Goal: Find specific page/section: Find specific page/section

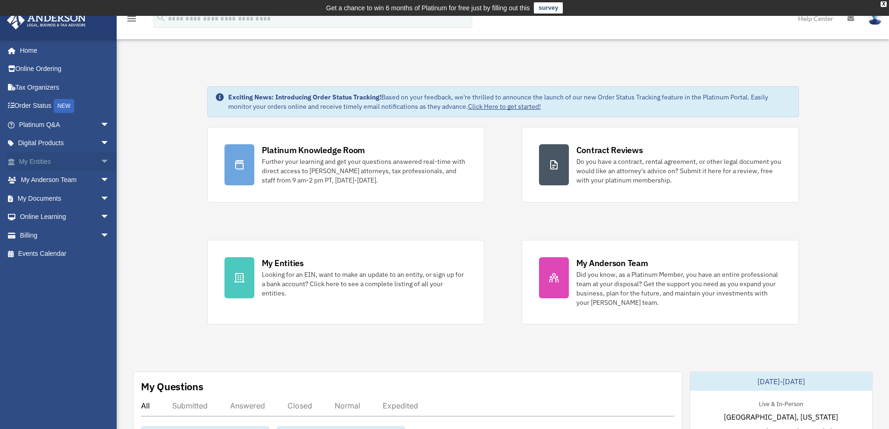
click at [40, 160] on link "My Entities arrow_drop_down" at bounding box center [65, 161] width 117 height 19
click at [100, 162] on span "arrow_drop_down" at bounding box center [109, 161] width 19 height 19
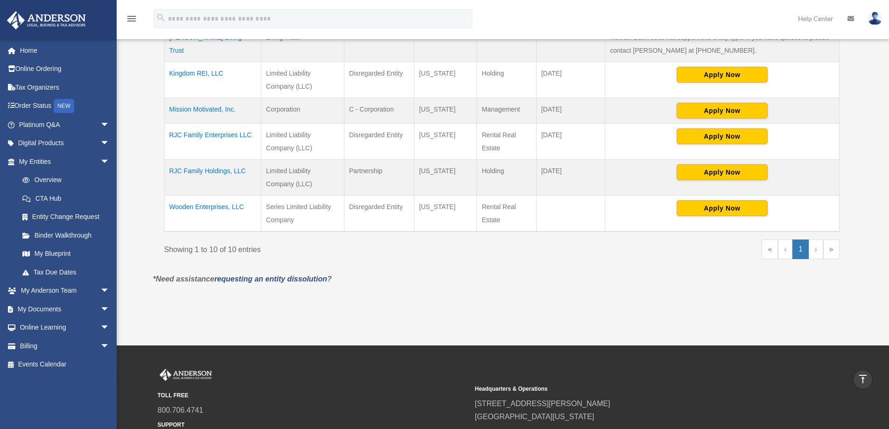
scroll to position [404, 0]
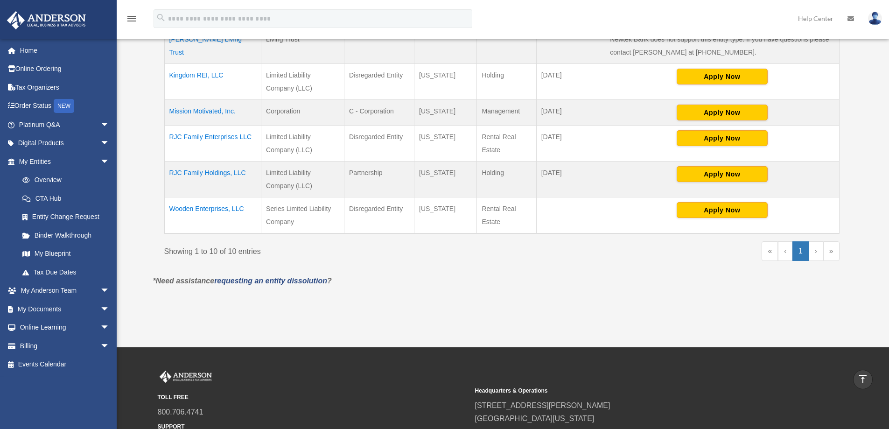
click at [203, 207] on td "Wooden Enterprises, LLC" at bounding box center [212, 215] width 97 height 36
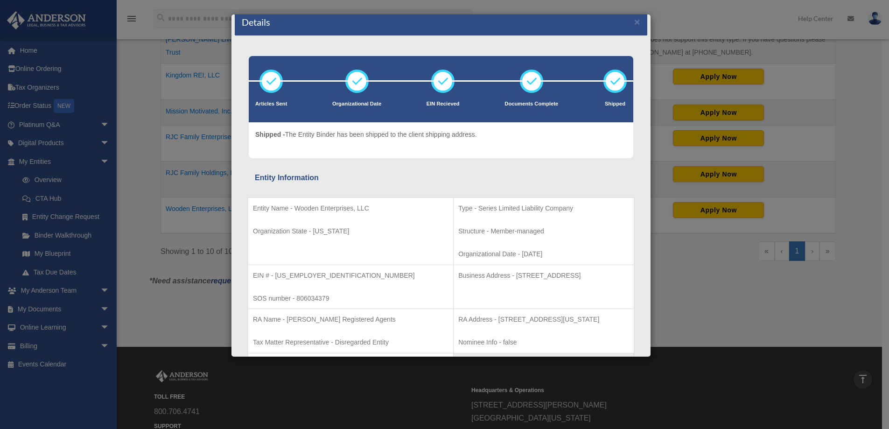
scroll to position [0, 0]
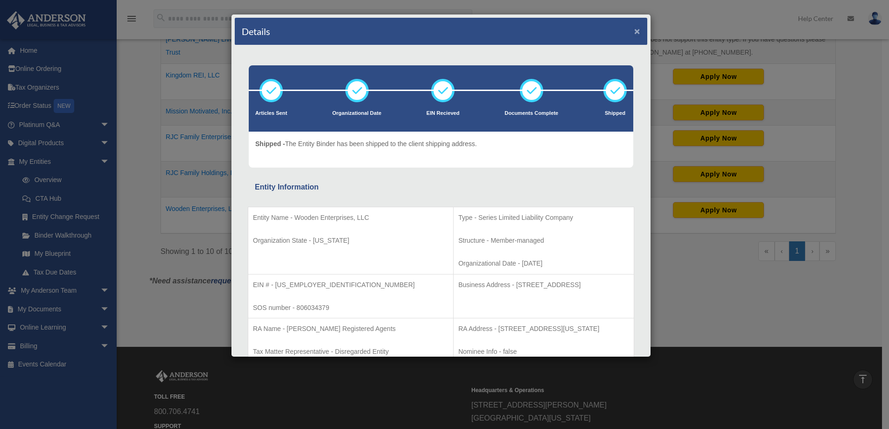
click at [634, 32] on button "×" at bounding box center [637, 31] width 6 height 10
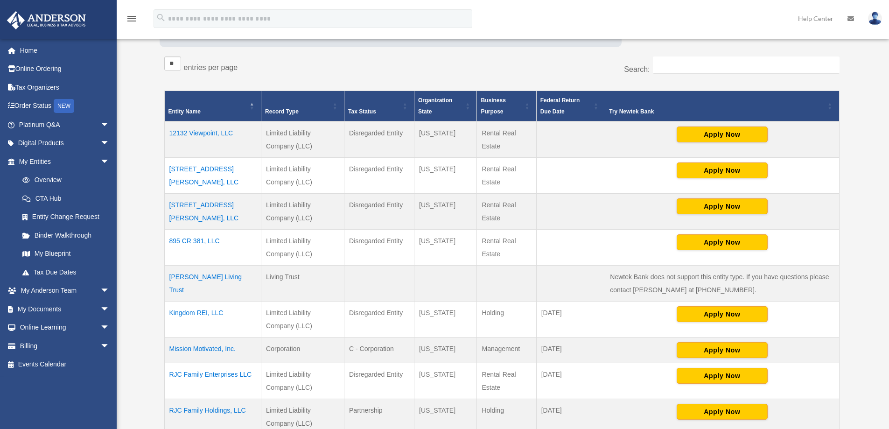
scroll to position [264, 0]
